Goal: Information Seeking & Learning: Find specific fact

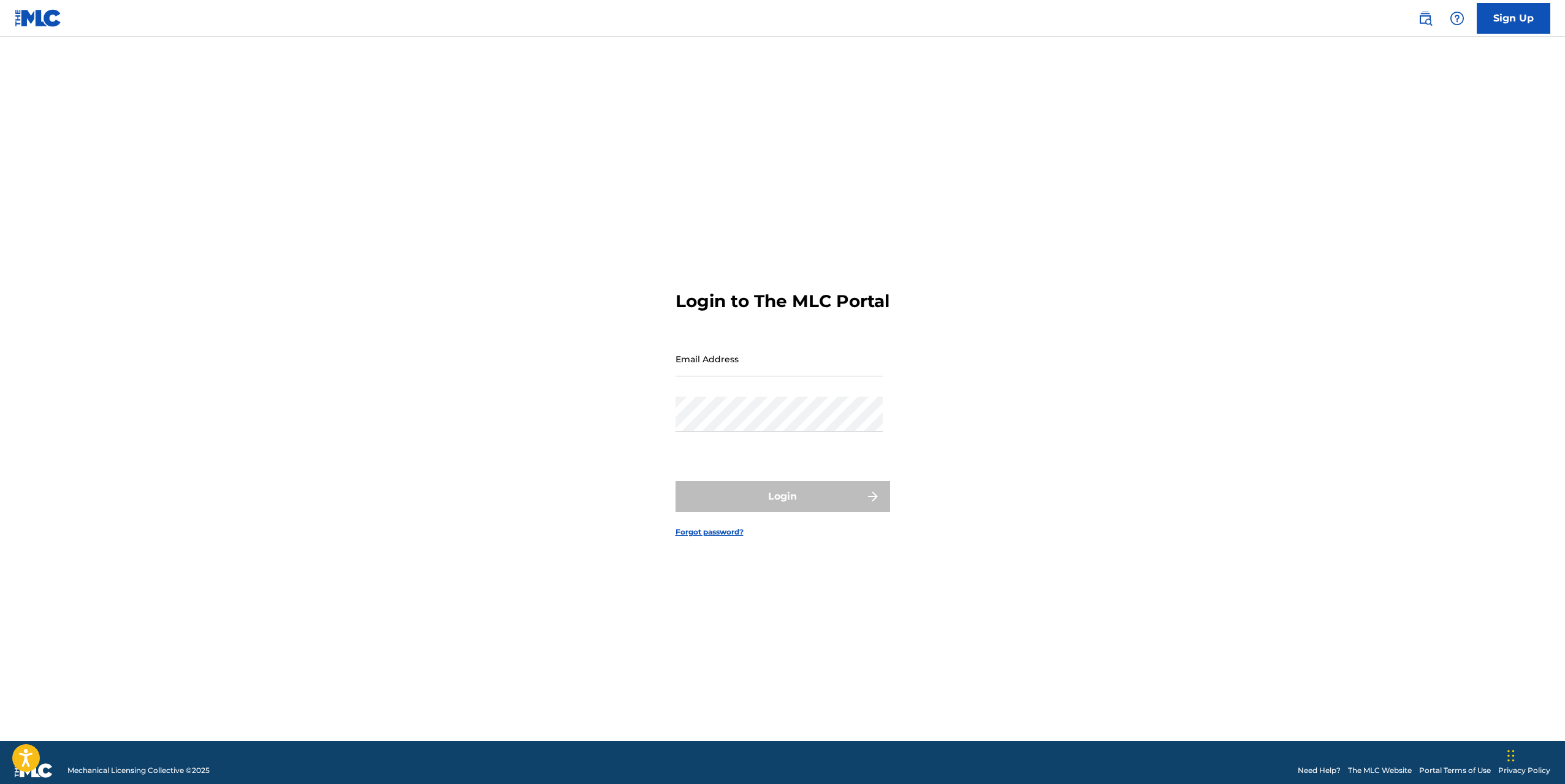
click at [1424, 22] on img at bounding box center [1425, 18] width 15 height 15
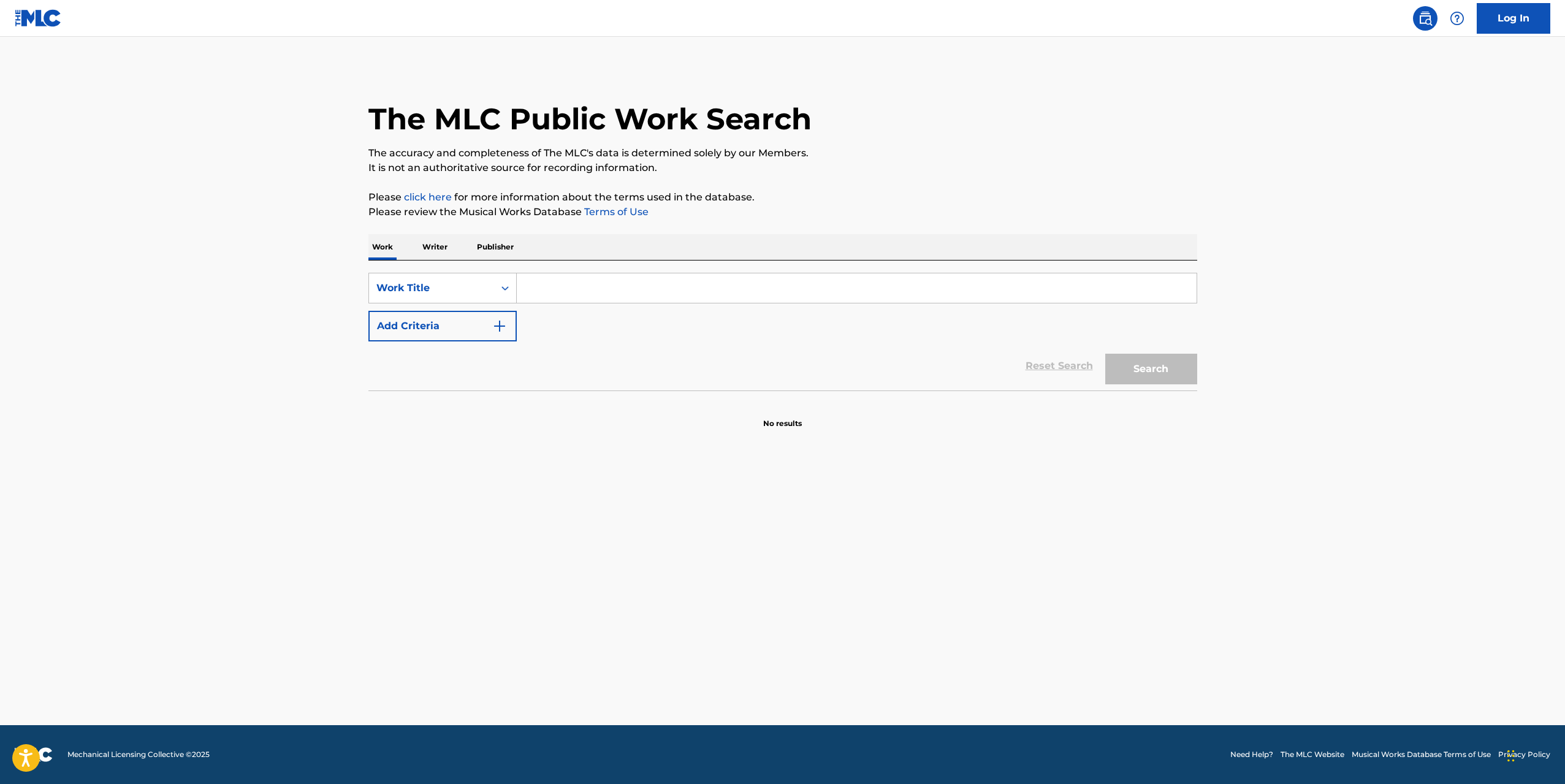
click at [593, 284] on input "Search Form" at bounding box center [857, 288] width 680 height 30
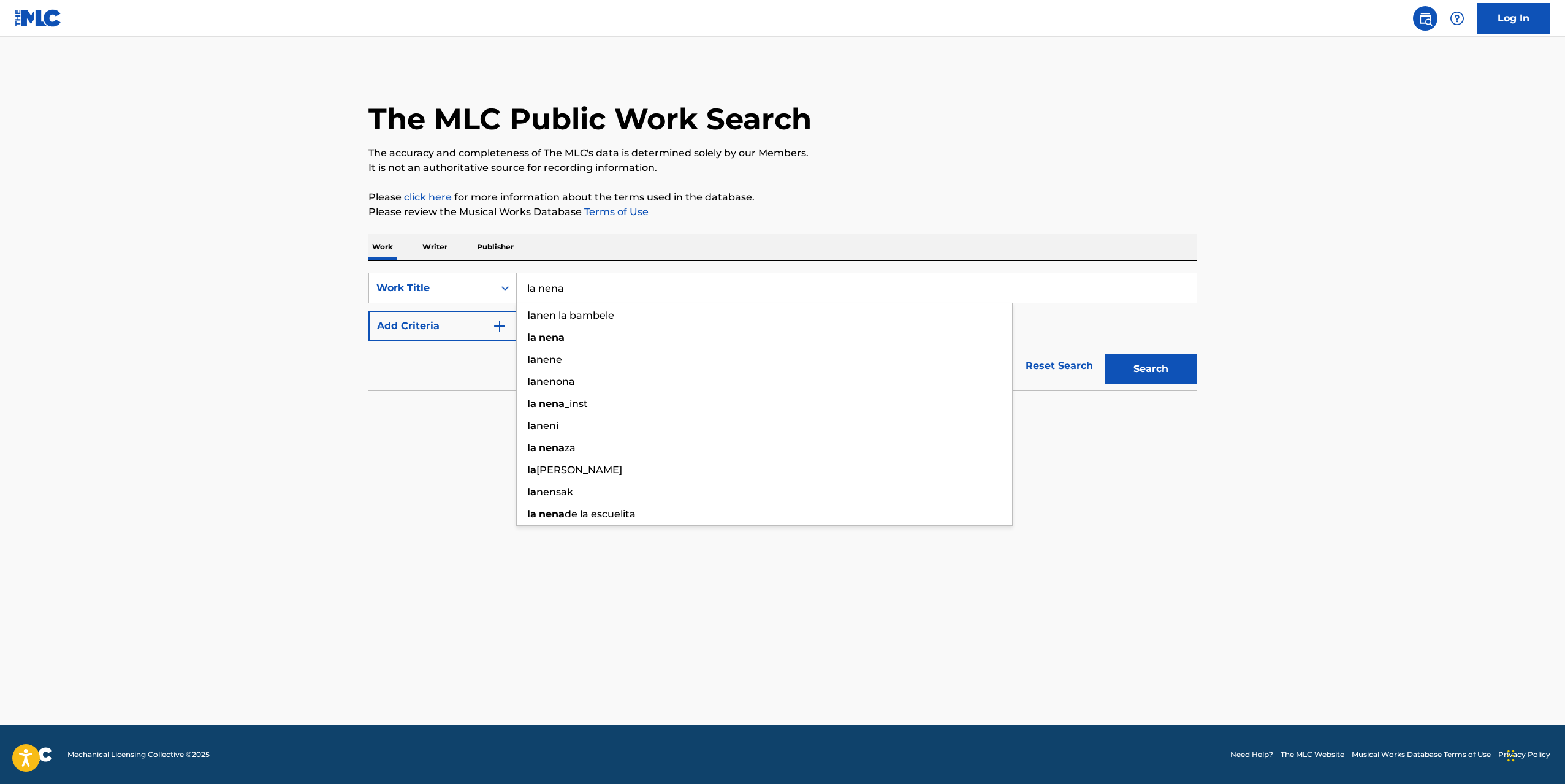
type input "la nena"
click at [1105, 354] on button "Search" at bounding box center [1151, 369] width 92 height 31
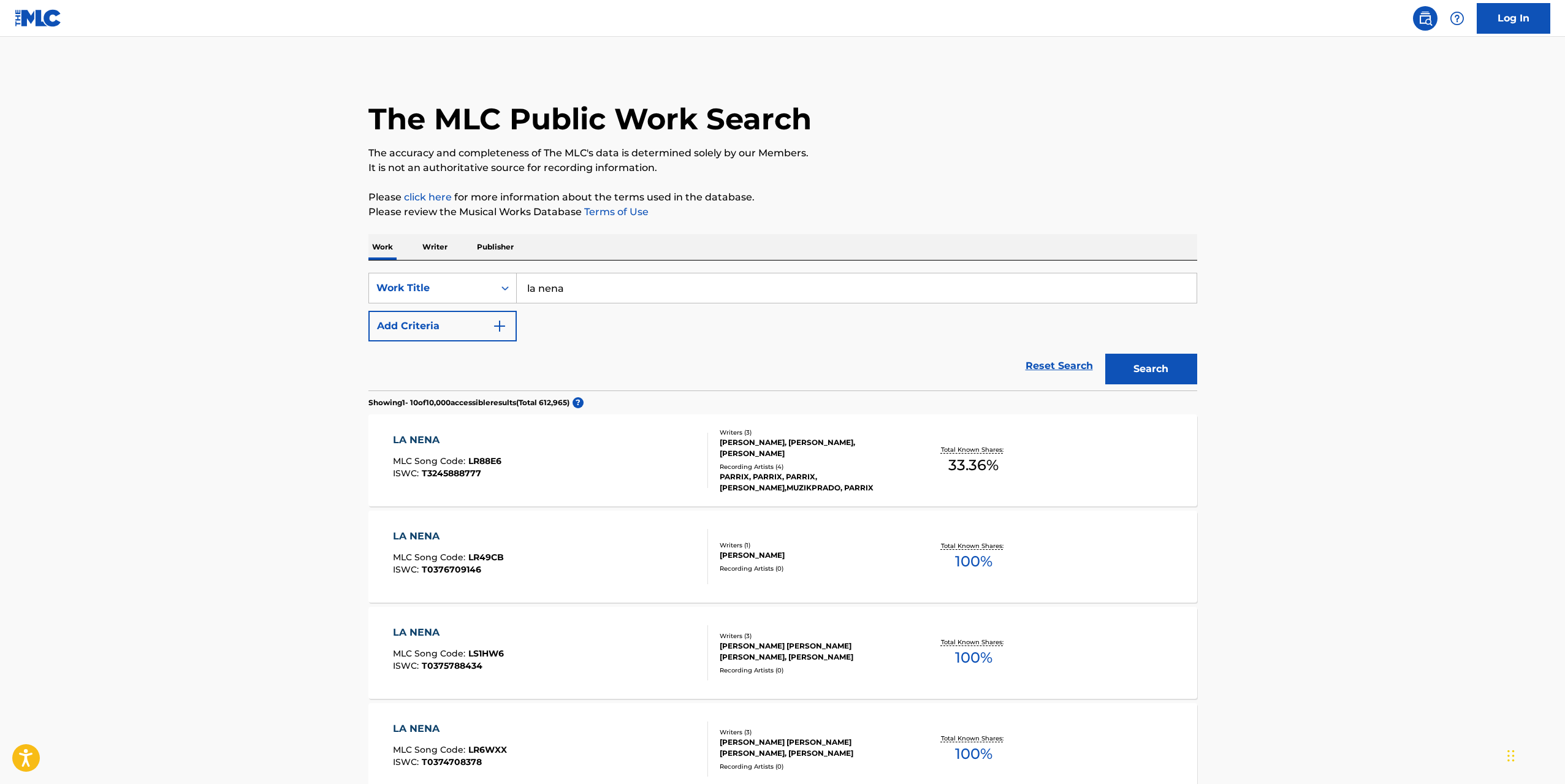
click at [438, 330] on button "Add Criteria" at bounding box center [442, 326] width 148 height 31
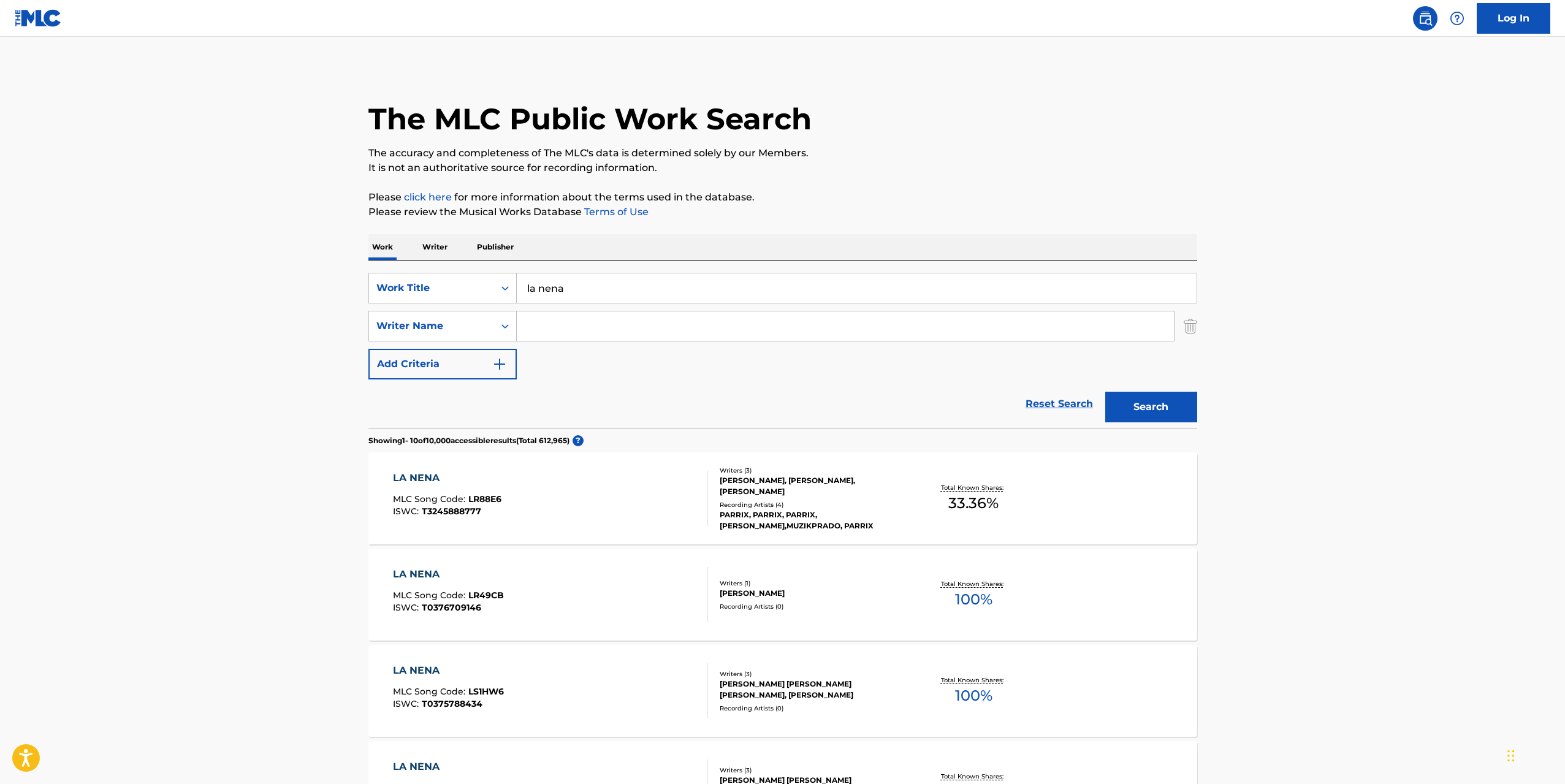
click at [568, 332] on input "Search Form" at bounding box center [845, 326] width 657 height 30
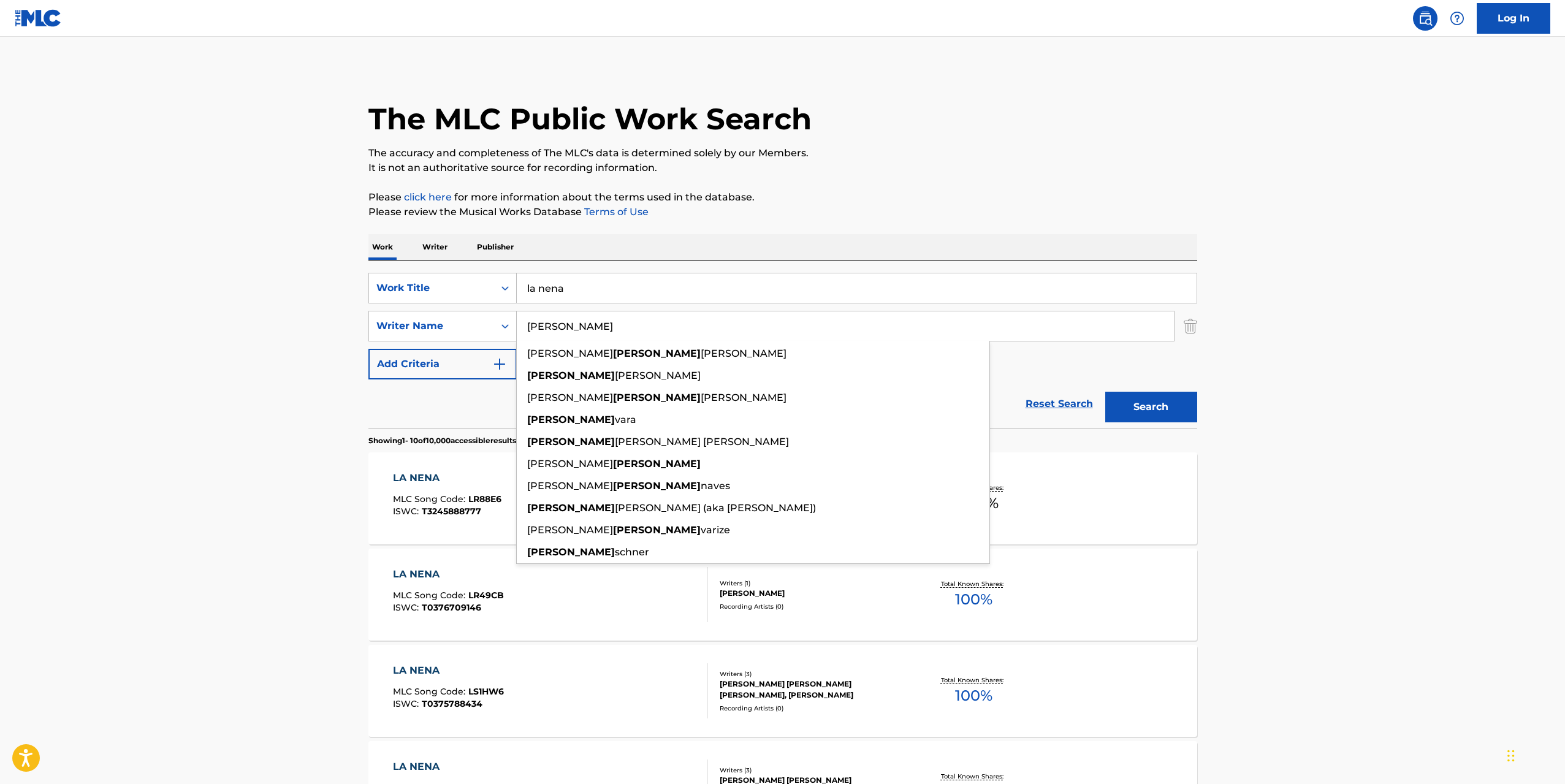
type input "[PERSON_NAME]"
click at [1105, 392] on button "Search" at bounding box center [1151, 407] width 92 height 31
